Goal: Browse casually

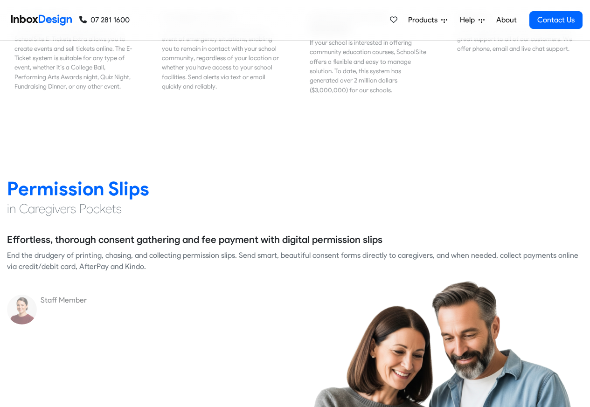
scroll to position [1176, 0]
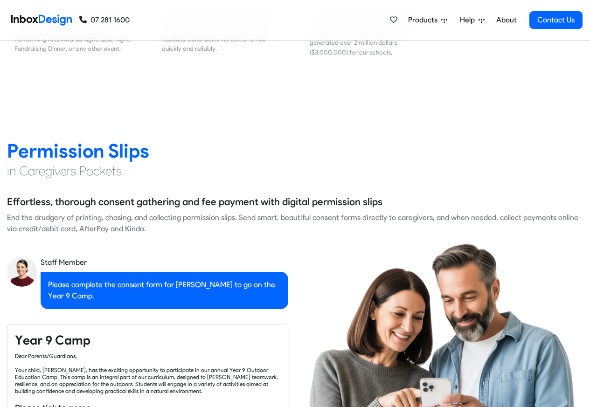
checkbox input "true"
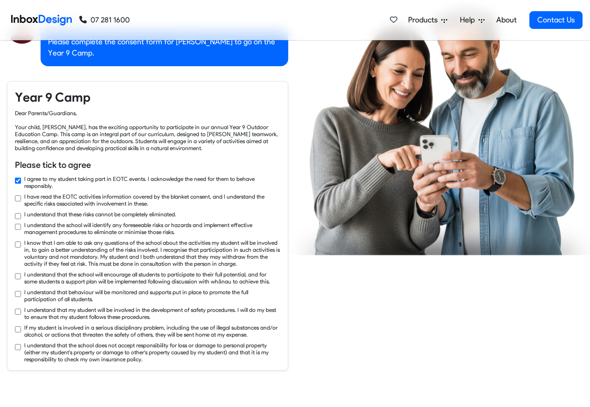
checkbox input "true"
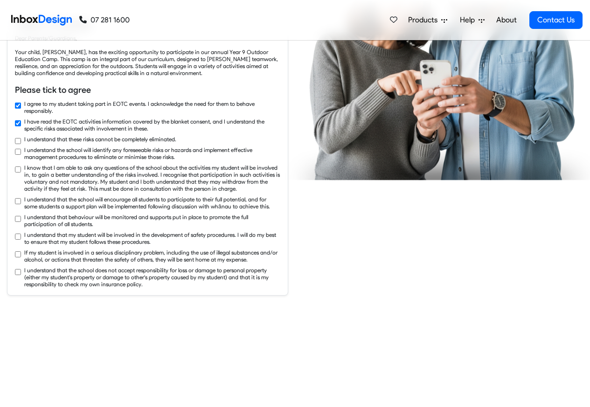
checkbox input "true"
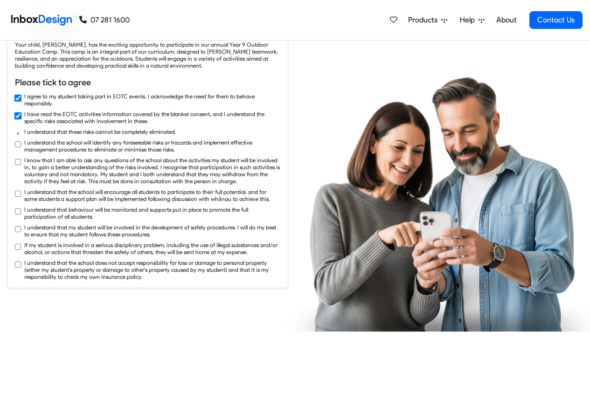
checkbox input "true"
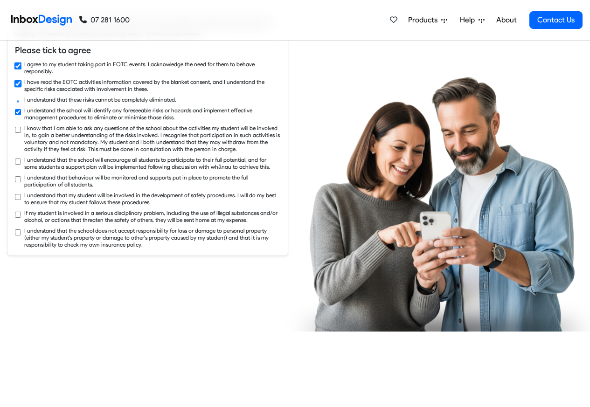
checkbox input "true"
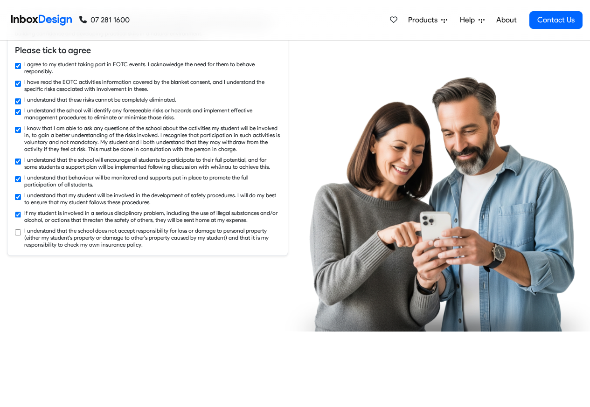
checkbox input "true"
